Goal: Task Accomplishment & Management: Complete application form

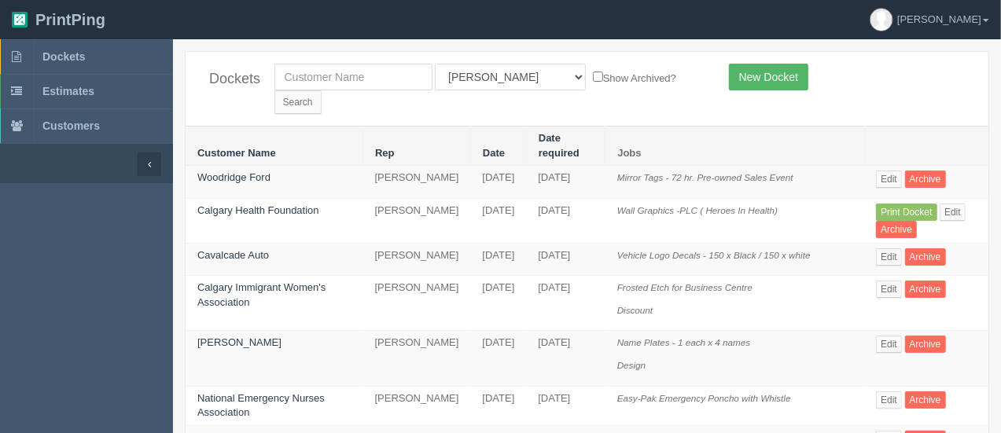
click at [762, 69] on link "New Docket" at bounding box center [768, 77] width 79 height 27
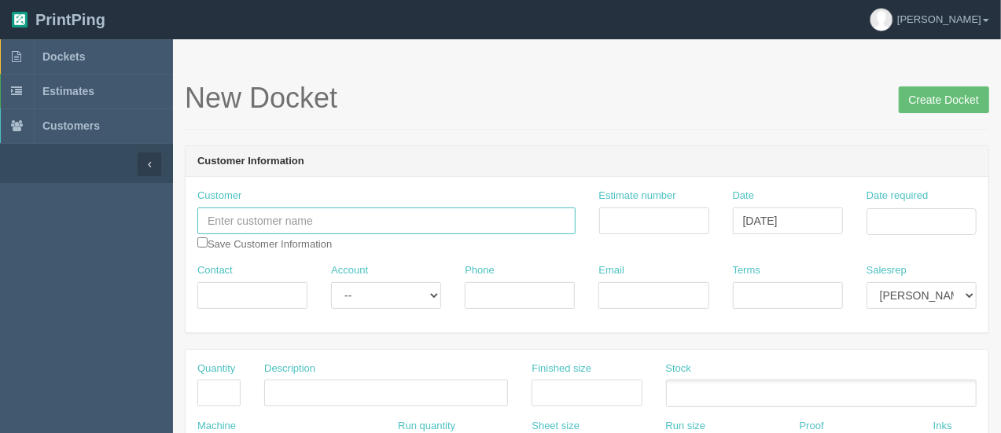
click at [343, 213] on input "text" at bounding box center [386, 221] width 378 height 27
type input "[PERSON_NAME]"
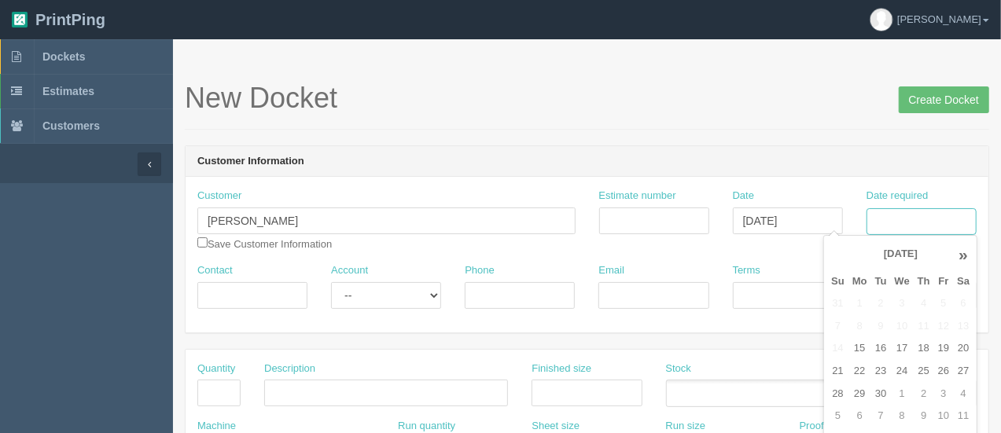
click at [890, 225] on input "Date required" at bounding box center [921, 221] width 110 height 27
click at [858, 332] on td "8" at bounding box center [859, 326] width 23 height 23
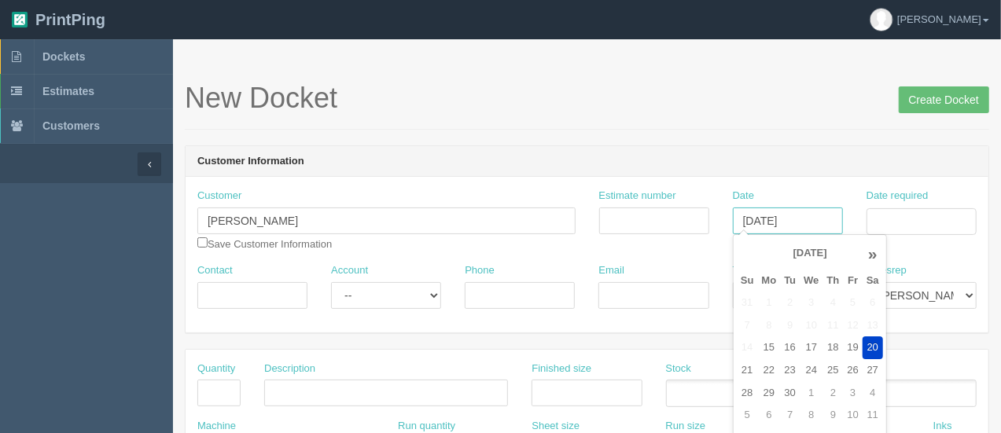
click at [794, 226] on input "[DATE]" at bounding box center [788, 221] width 110 height 27
click at [766, 368] on td "22" at bounding box center [769, 370] width 23 height 23
type input "[DATE]"
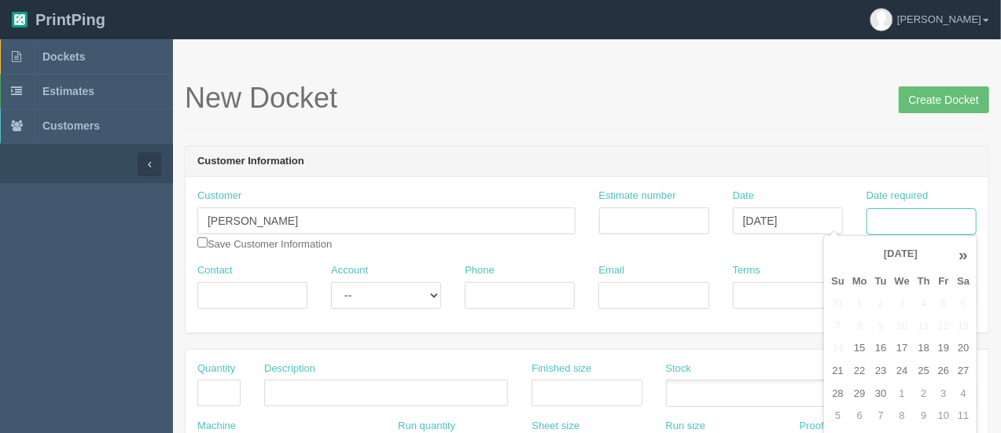
click at [911, 222] on input "Date required" at bounding box center [921, 221] width 110 height 27
click at [862, 375] on td "22" at bounding box center [859, 371] width 23 height 23
click at [896, 375] on td "24" at bounding box center [902, 371] width 23 height 23
type input "[DATE]"
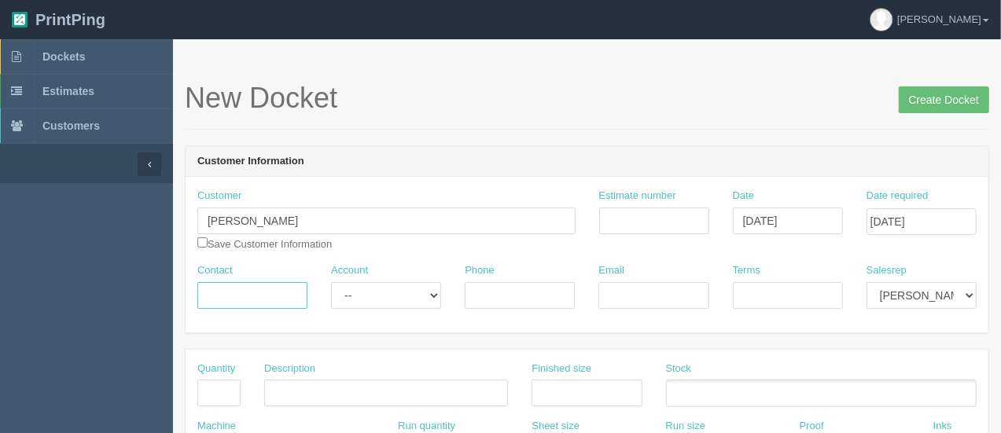
click at [295, 304] on input "Contact" at bounding box center [252, 295] width 110 height 27
type input "[PERSON_NAME]"
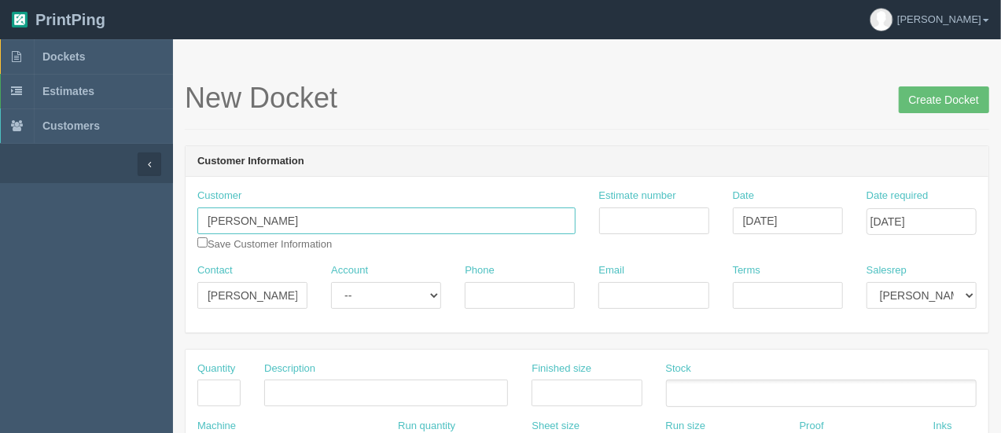
click at [401, 215] on input "[PERSON_NAME]" at bounding box center [386, 221] width 378 height 27
click at [503, 299] on input "Phone" at bounding box center [520, 295] width 110 height 27
paste input "4035852855"
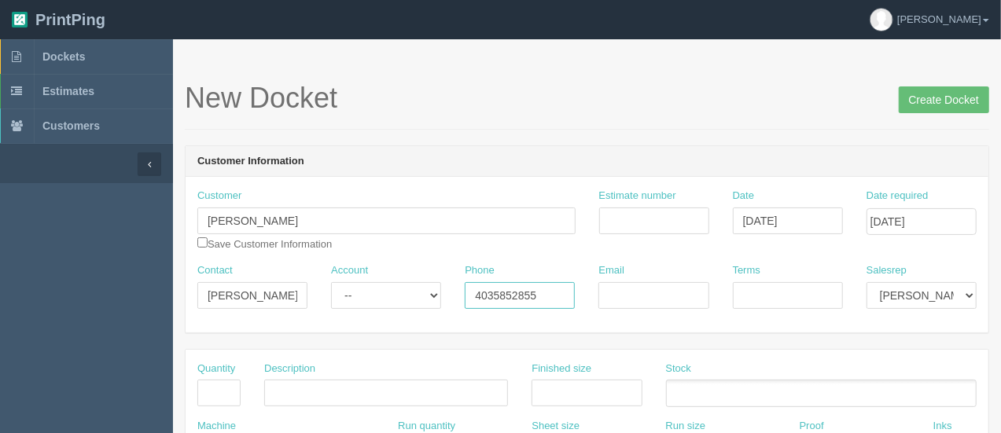
click at [492, 291] on input "4035852855" at bounding box center [520, 295] width 110 height 27
click at [513, 295] on input "403.5852855" at bounding box center [520, 295] width 110 height 27
type input "403.585.2855"
click at [401, 288] on select "-- Existing Client Allrush Client Rep Client" at bounding box center [386, 295] width 110 height 27
click at [637, 304] on input "Email" at bounding box center [653, 295] width 110 height 27
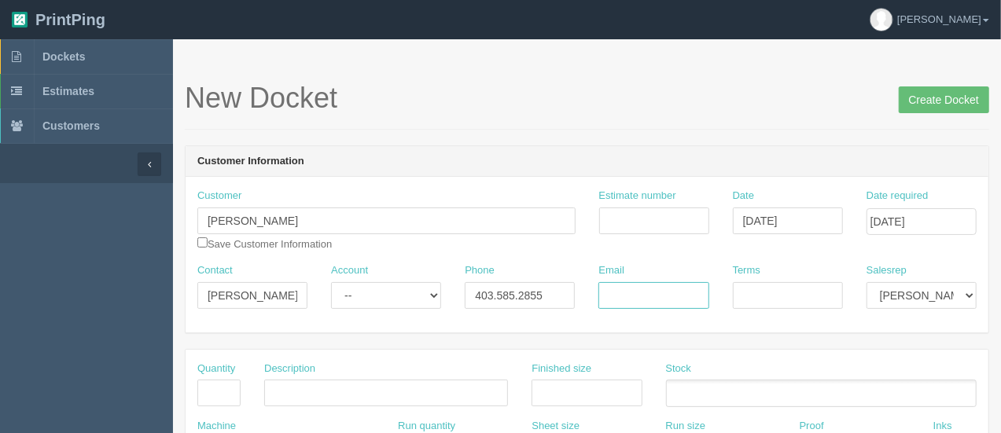
paste input "[PERSON_NAME][EMAIL_ADDRESS][DOMAIN_NAME]"
type input "[PERSON_NAME][EMAIL_ADDRESS][DOMAIN_NAME]"
click at [771, 298] on input "Terms" at bounding box center [788, 295] width 110 height 27
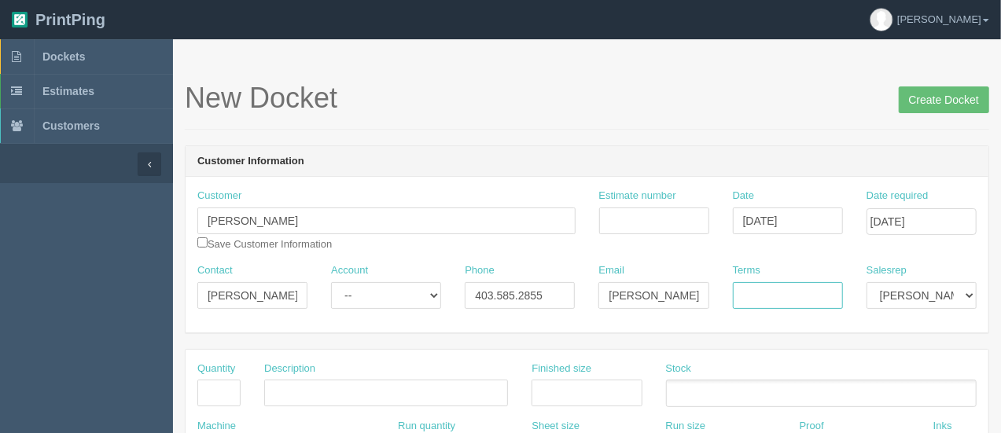
type input "50/50"
click at [679, 222] on input "Estimate number" at bounding box center [654, 221] width 110 height 27
type input "92525"
click at [215, 392] on input "text" at bounding box center [218, 393] width 43 height 27
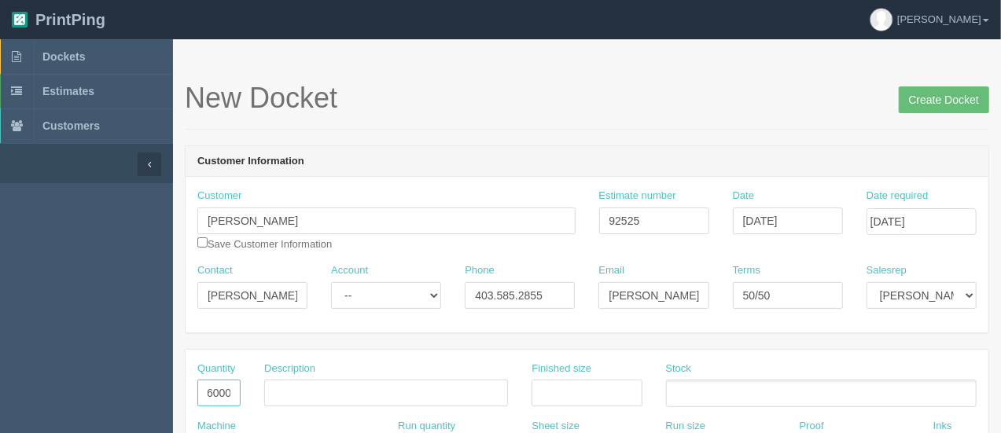
type input "6000"
click at [291, 394] on input "text" at bounding box center [386, 393] width 244 height 27
type input "Brochures"
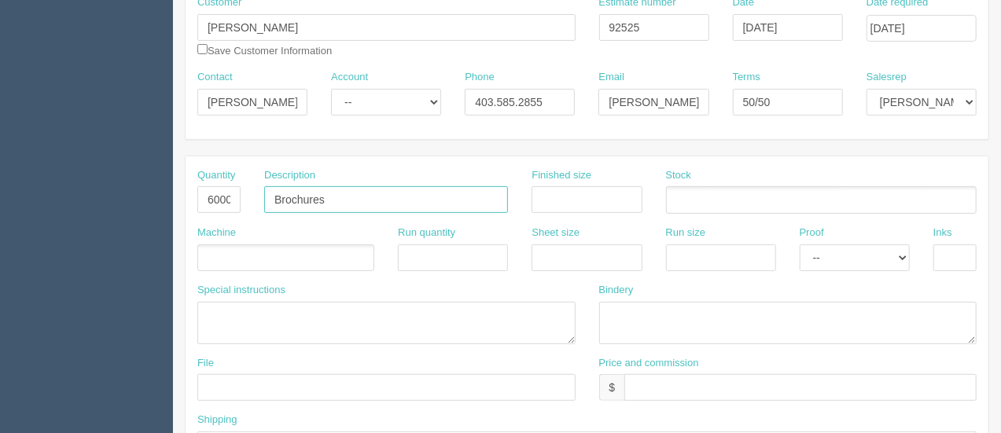
scroll to position [209, 0]
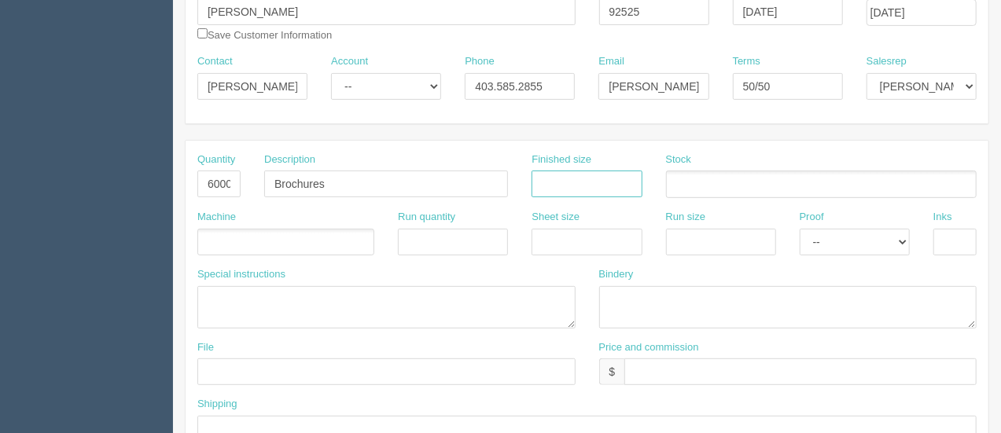
click at [577, 194] on input "text" at bounding box center [586, 184] width 110 height 27
type input "8.5 x 11"
click at [688, 186] on ul at bounding box center [821, 185] width 310 height 28
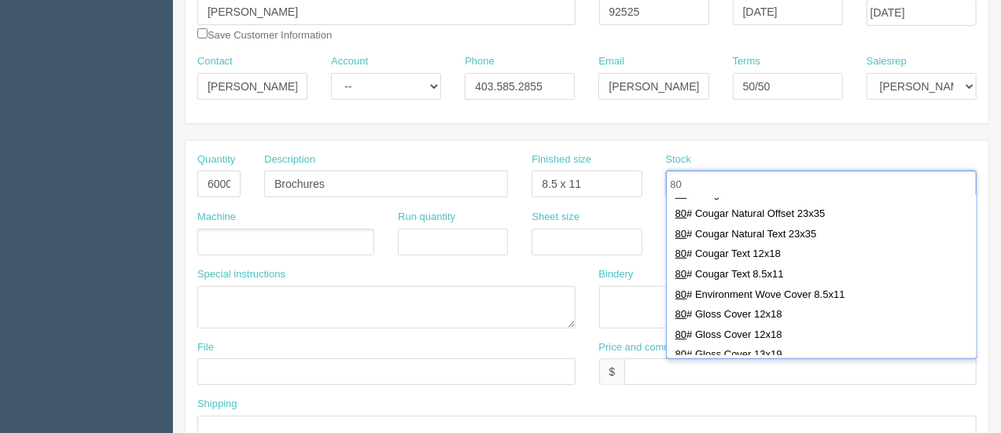
scroll to position [413, 0]
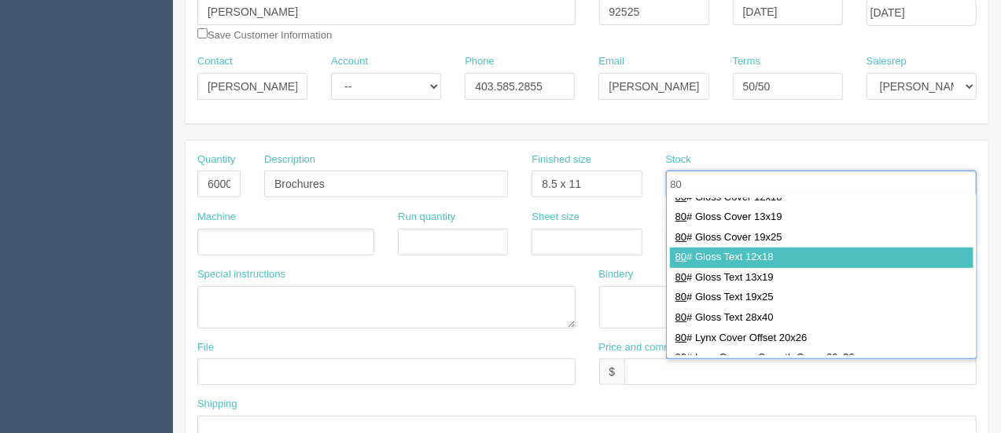
type input "80"
type input "80# Gloss Text 12x18"
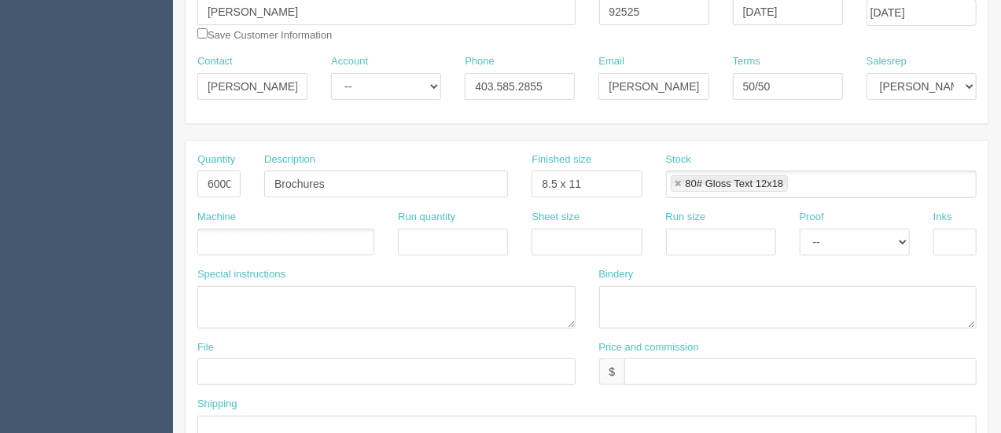
click at [246, 237] on ul at bounding box center [285, 243] width 177 height 28
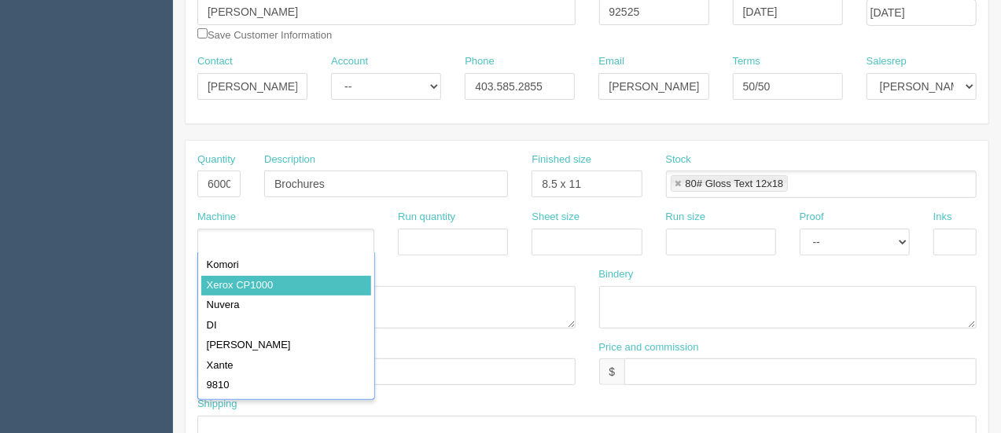
type input "Xerox CP1000"
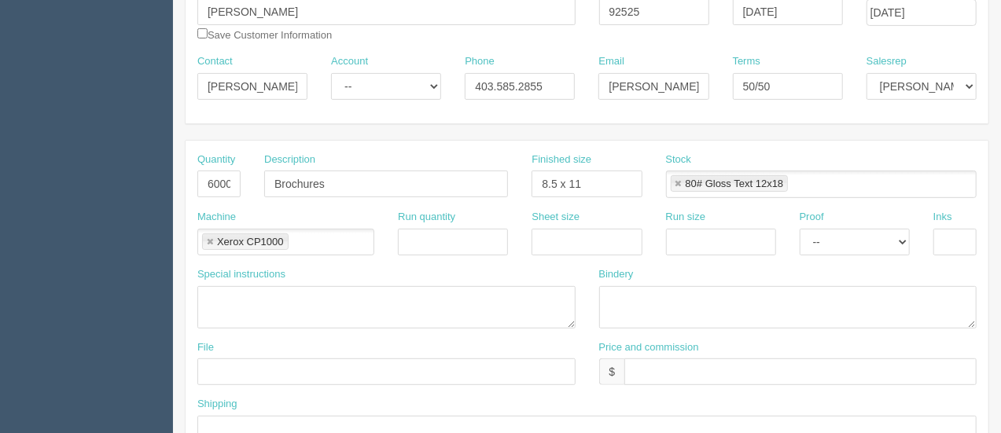
click at [562, 254] on div "Sheet size" at bounding box center [587, 238] width 134 height 57
click at [558, 244] on input "text" at bounding box center [586, 242] width 110 height 27
type input "12 x 18"
click at [703, 240] on input "text" at bounding box center [721, 242] width 110 height 27
type input "12 x 18"
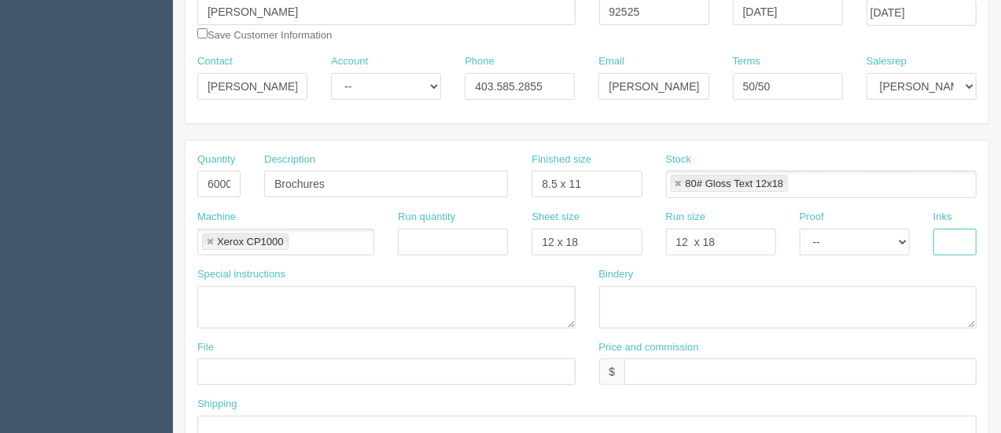
click at [940, 233] on input "text" at bounding box center [954, 242] width 43 height 27
type input "4/4"
